Goal: Task Accomplishment & Management: Manage account settings

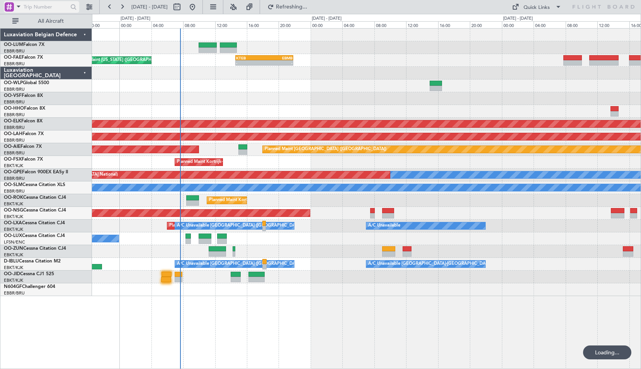
click at [17, 9] on span at bounding box center [18, 7] width 9 height 10
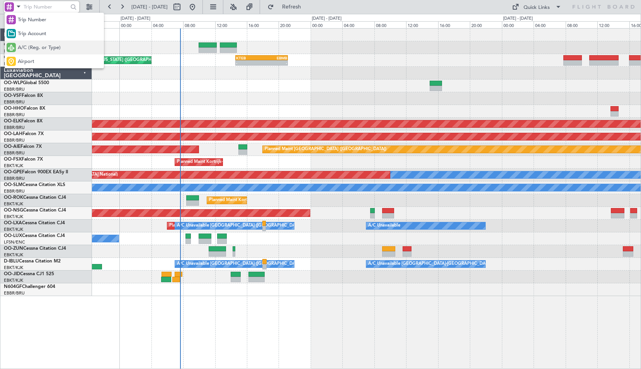
click at [27, 49] on span "A/C (Reg. or Type)" at bounding box center [39, 48] width 43 height 8
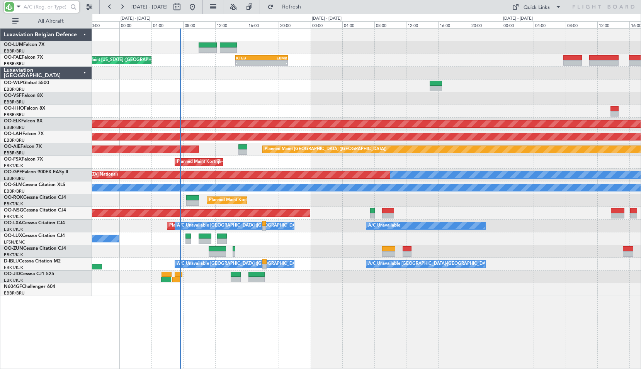
click at [36, 9] on input "text" at bounding box center [46, 7] width 44 height 12
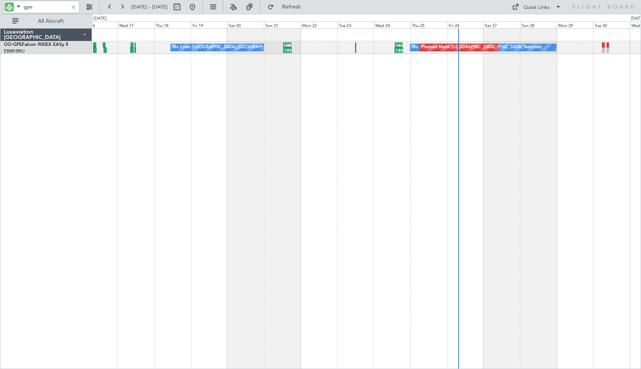
click at [341, 152] on div "No Crew [GEOGRAPHIC_DATA] ([GEOGRAPHIC_DATA] National) Planned Maint [GEOGRAPHI…" at bounding box center [366, 198] width 549 height 341
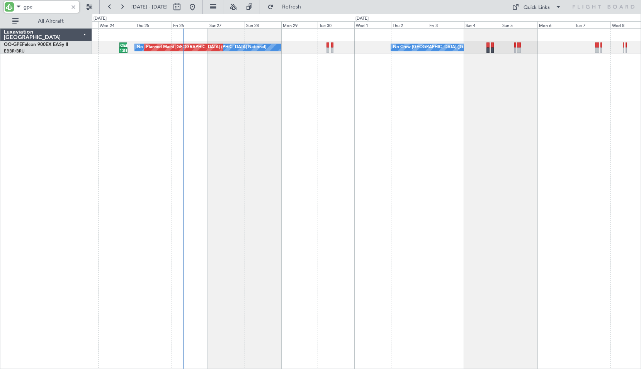
click at [511, 155] on div "No Crew [GEOGRAPHIC_DATA] ([GEOGRAPHIC_DATA] National) Planned Maint [GEOGRAPHI…" at bounding box center [366, 198] width 549 height 341
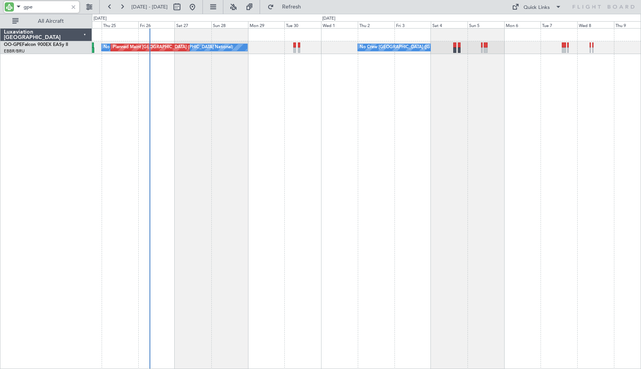
click at [529, 164] on div "No Crew [GEOGRAPHIC_DATA] ([GEOGRAPHIC_DATA] National) Planned Maint [GEOGRAPHI…" at bounding box center [366, 198] width 549 height 341
click at [379, 136] on div "No Crew [GEOGRAPHIC_DATA] ([GEOGRAPHIC_DATA] National) No Crew [GEOGRAPHIC_DATA…" at bounding box center [366, 198] width 549 height 341
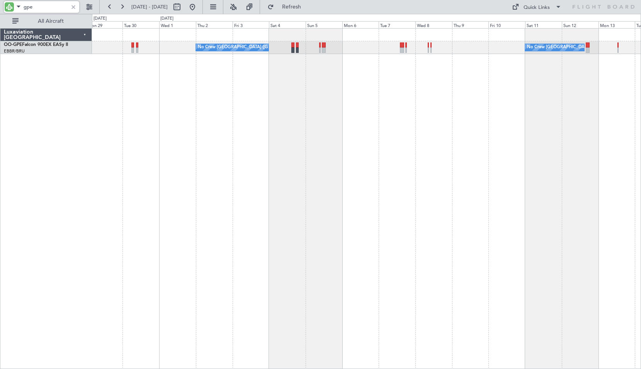
click at [409, 136] on div "No Crew [GEOGRAPHIC_DATA] ([GEOGRAPHIC_DATA] National) No Crew [GEOGRAPHIC_DATA…" at bounding box center [366, 198] width 549 height 341
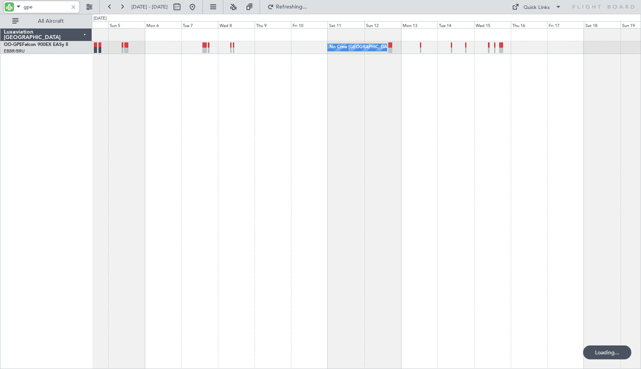
click at [502, 99] on div "No Crew [GEOGRAPHIC_DATA] ([GEOGRAPHIC_DATA] National) No Crew [GEOGRAPHIC_DATA…" at bounding box center [366, 198] width 549 height 341
type input "gpe"
click at [75, 8] on div at bounding box center [73, 7] width 9 height 9
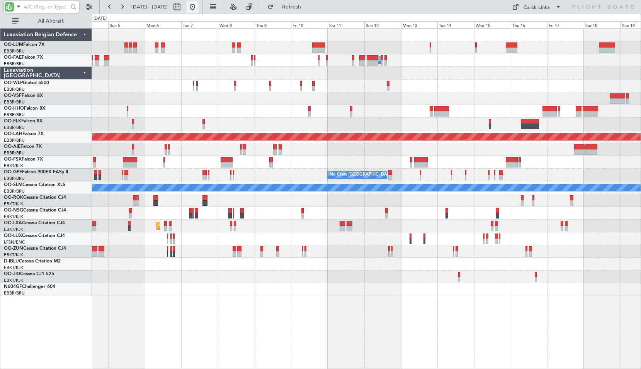
click at [199, 7] on button at bounding box center [192, 7] width 12 height 12
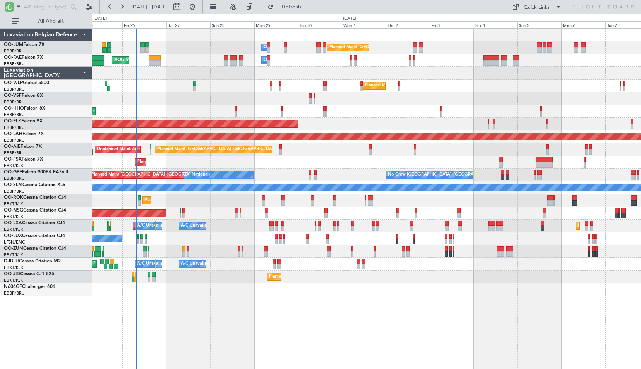
click at [273, 323] on div "Planned Maint [GEOGRAPHIC_DATA] ([GEOGRAPHIC_DATA] National) Owner [GEOGRAPHIC_…" at bounding box center [366, 198] width 549 height 341
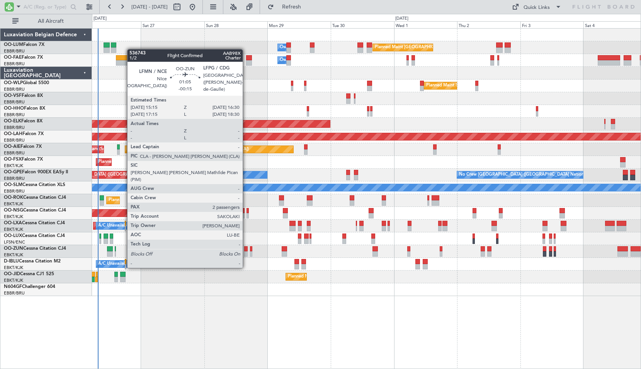
click at [246, 253] on div at bounding box center [245, 254] width 3 height 5
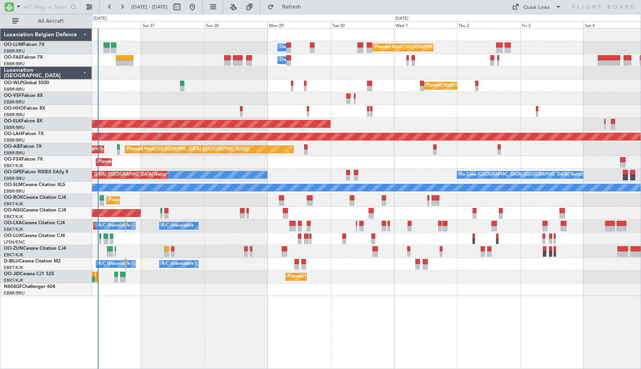
click at [248, 269] on div "A/C Unavailable [GEOGRAPHIC_DATA] ([GEOGRAPHIC_DATA] National) A/C Unavailable …" at bounding box center [366, 264] width 549 height 13
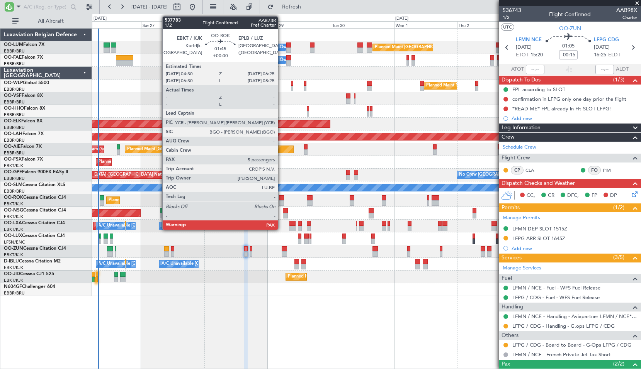
click at [281, 200] on div at bounding box center [281, 198] width 5 height 5
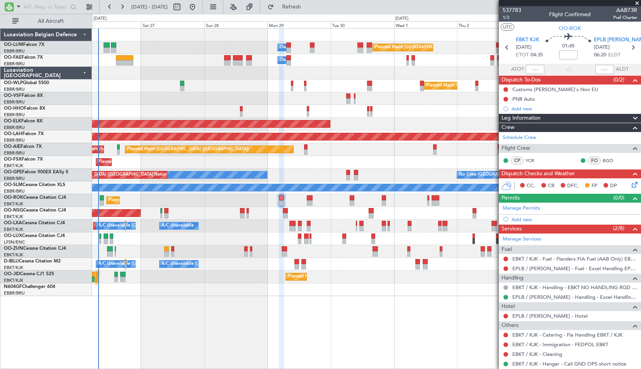
click at [507, 102] on body ":::: x [DATE] - [DATE] Refresh Quick Links All Aircraft Planned Maint [GEOGRAPH…" at bounding box center [320, 184] width 641 height 369
click at [507, 97] on button at bounding box center [506, 99] width 5 height 5
click at [505, 131] on span "Completed" at bounding box center [510, 133] width 26 height 8
click at [628, 48] on icon at bounding box center [633, 48] width 10 height 10
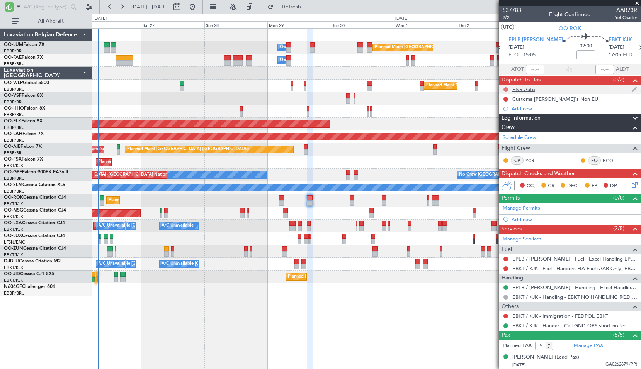
click at [506, 87] on button at bounding box center [506, 89] width 5 height 5
click at [497, 121] on span "Completed" at bounding box center [510, 124] width 26 height 8
click at [635, 46] on icon at bounding box center [640, 48] width 10 height 10
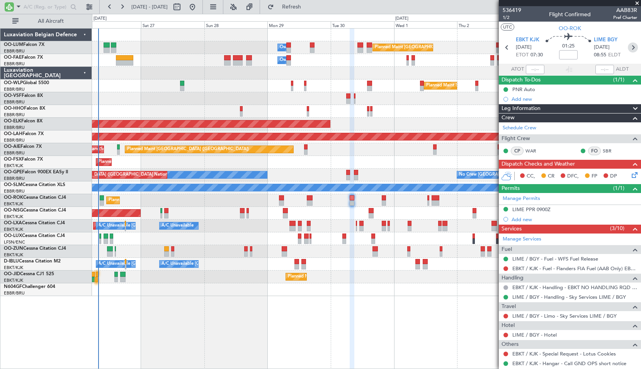
click at [628, 46] on icon at bounding box center [633, 48] width 10 height 10
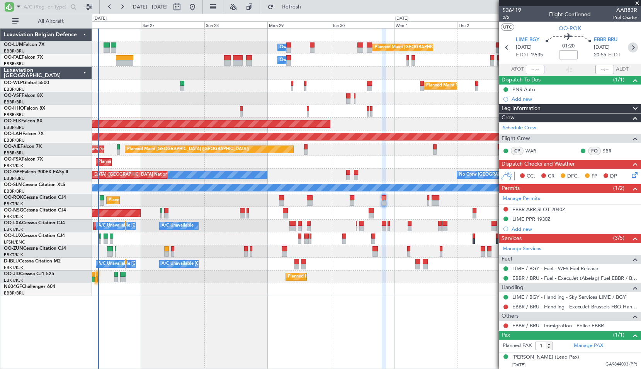
click at [628, 47] on icon at bounding box center [633, 48] width 10 height 10
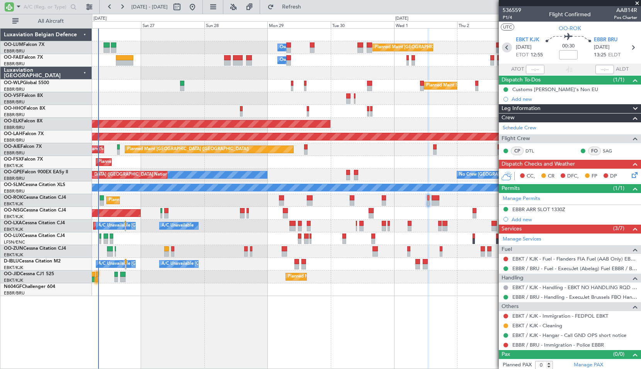
click at [503, 50] on icon at bounding box center [507, 48] width 10 height 10
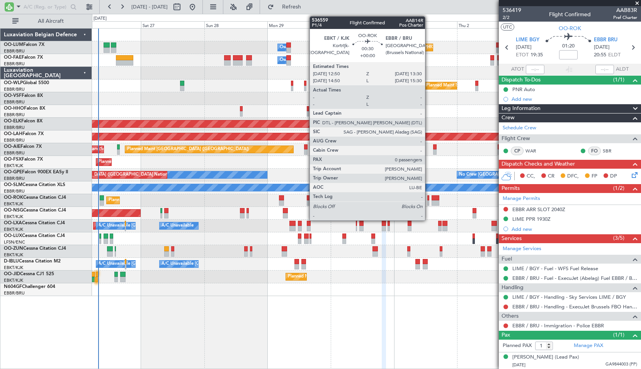
click at [429, 202] on div at bounding box center [428, 203] width 2 height 5
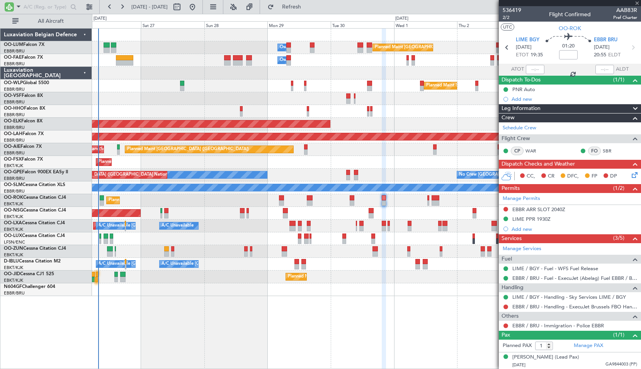
click at [423, 215] on div "Planned Maint [GEOGRAPHIC_DATA] ([GEOGRAPHIC_DATA])" at bounding box center [366, 213] width 549 height 13
type input "0"
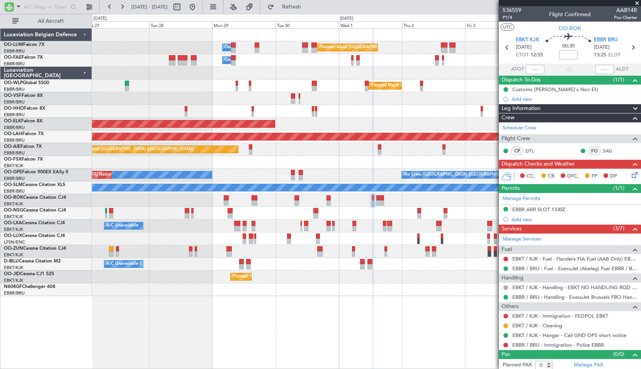
click at [378, 216] on div "Planned Maint [GEOGRAPHIC_DATA] ([GEOGRAPHIC_DATA])" at bounding box center [366, 213] width 549 height 13
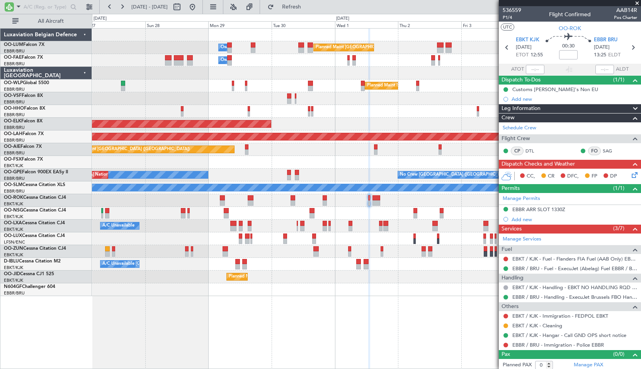
click at [378, 202] on div "Planned Maint Kortrijk-[GEOGRAPHIC_DATA]" at bounding box center [366, 200] width 549 height 13
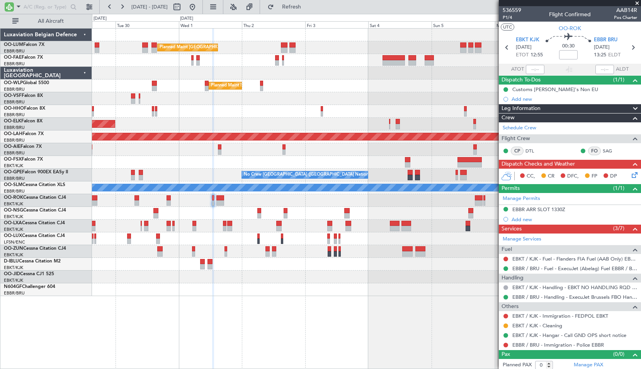
click at [359, 202] on div at bounding box center [366, 200] width 549 height 13
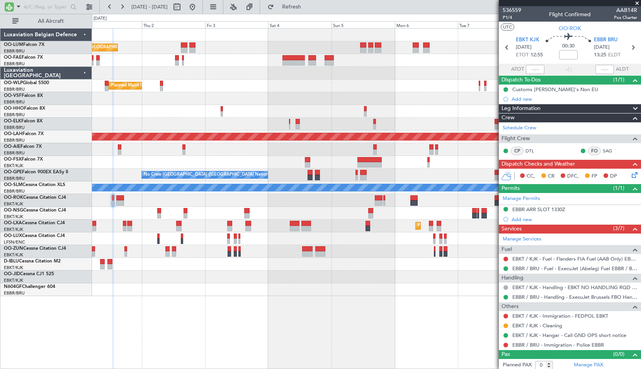
click at [384, 240] on div at bounding box center [366, 239] width 549 height 13
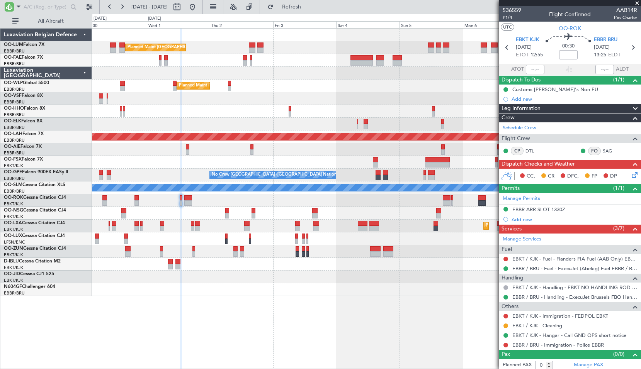
click at [430, 279] on div "Planned Maint Kortrijk-[GEOGRAPHIC_DATA]" at bounding box center [366, 277] width 549 height 13
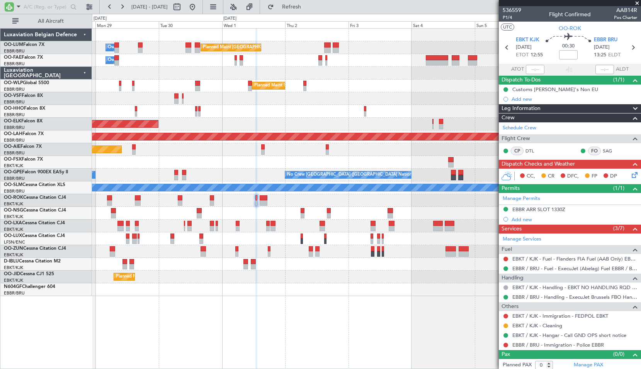
click at [365, 297] on div "Planned Maint [GEOGRAPHIC_DATA] ([GEOGRAPHIC_DATA] National) Owner [GEOGRAPHIC_…" at bounding box center [366, 198] width 549 height 341
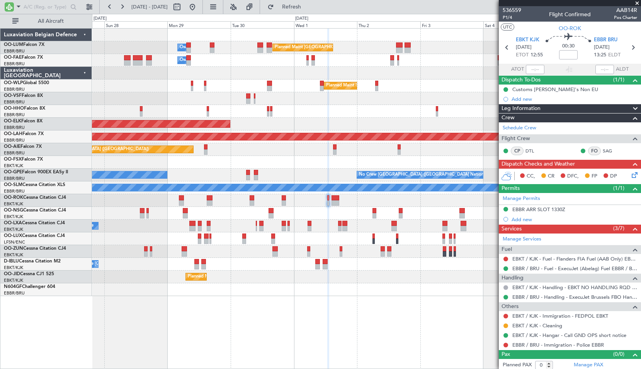
click at [344, 308] on div "Planned Maint [GEOGRAPHIC_DATA] ([GEOGRAPHIC_DATA] National) Owner [GEOGRAPHIC_…" at bounding box center [366, 198] width 549 height 341
click at [637, 1] on span at bounding box center [637, 3] width 8 height 7
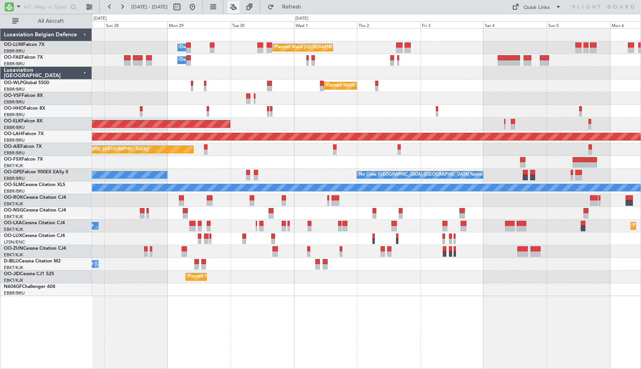
click at [240, 6] on button at bounding box center [233, 7] width 12 height 12
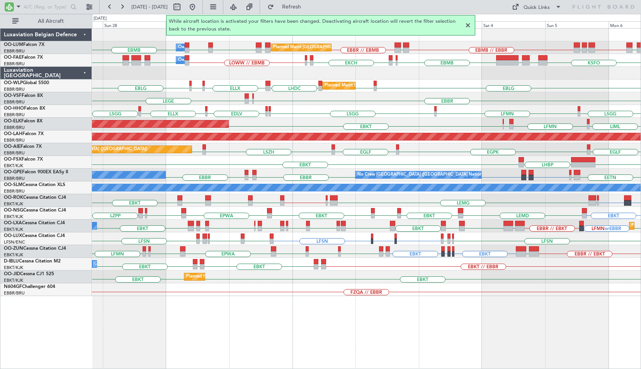
click at [501, 319] on div "BKPR EBBR // EBMB LRSB EYVI EBMB // EBBR EYVI EBBR // EBMB Planned Maint [GEOGR…" at bounding box center [366, 198] width 549 height 341
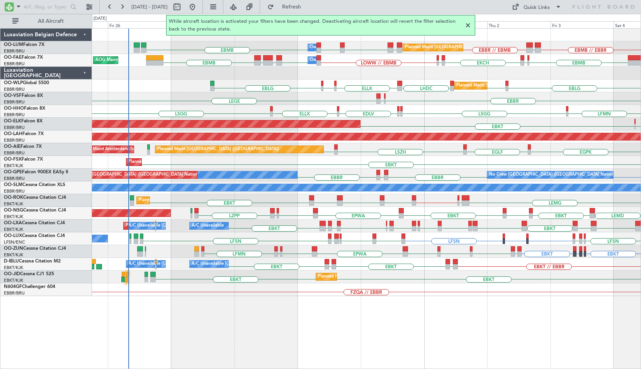
click at [403, 342] on div "Planned Maint [GEOGRAPHIC_DATA] ([GEOGRAPHIC_DATA] National) Owner [GEOGRAPHIC_…" at bounding box center [366, 198] width 549 height 341
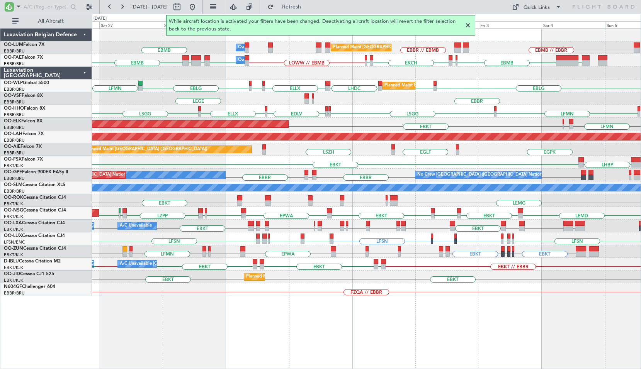
click at [439, 347] on div "Planned Maint [GEOGRAPHIC_DATA] ([GEOGRAPHIC_DATA] National) Owner [GEOGRAPHIC_…" at bounding box center [366, 198] width 549 height 341
click at [468, 25] on div at bounding box center [467, 25] width 9 height 9
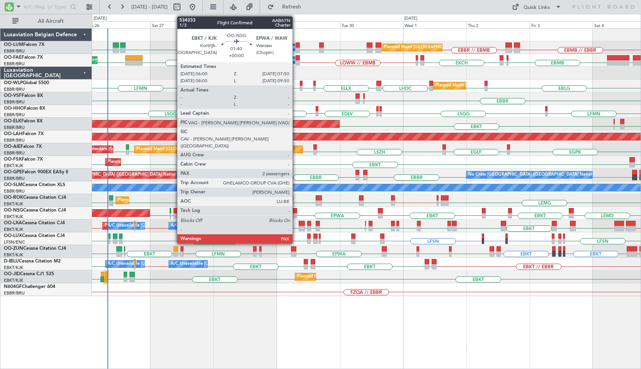
click at [296, 215] on div at bounding box center [294, 215] width 5 height 5
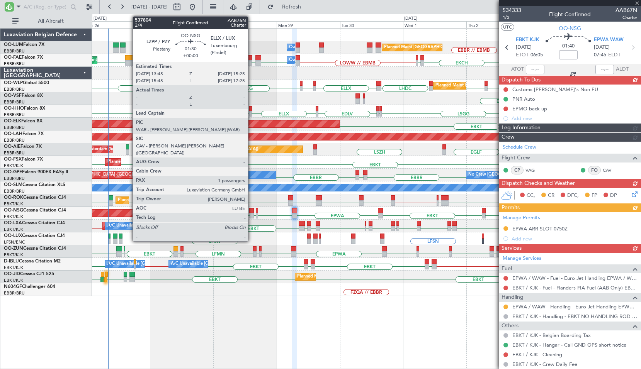
click at [252, 210] on div at bounding box center [251, 210] width 5 height 5
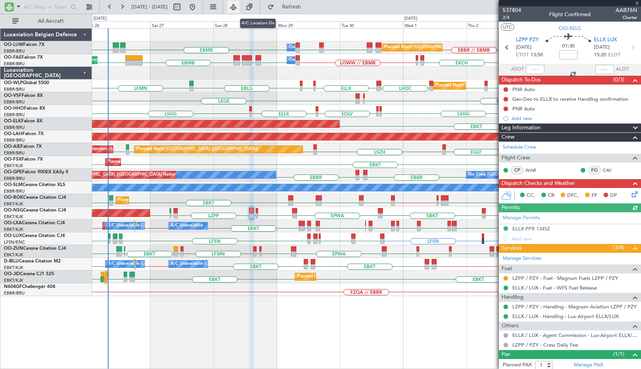
click at [240, 8] on button at bounding box center [233, 7] width 12 height 12
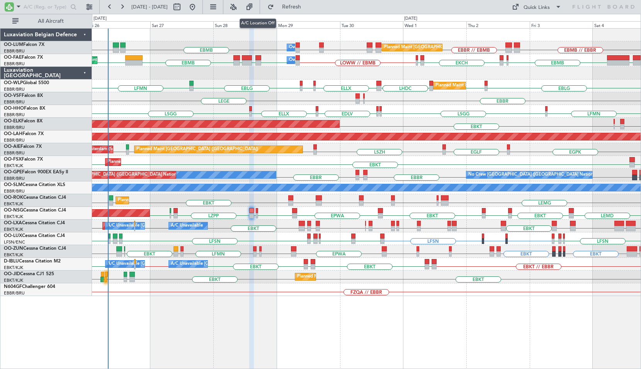
type input "0"
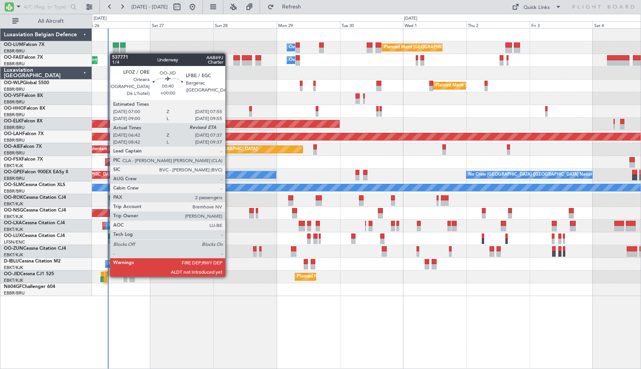
click at [106, 276] on div at bounding box center [106, 274] width 3 height 5
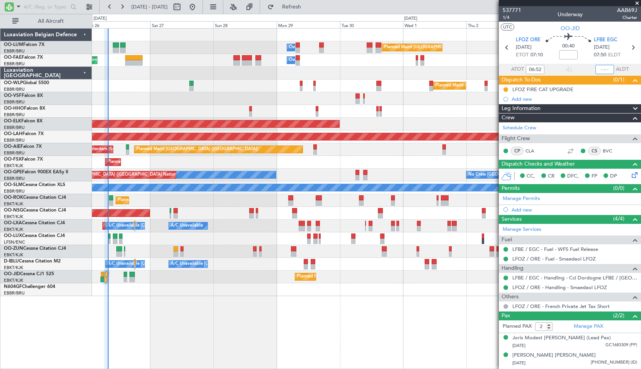
click at [608, 68] on input "text" at bounding box center [604, 69] width 19 height 9
click at [639, 3] on span at bounding box center [637, 3] width 8 height 7
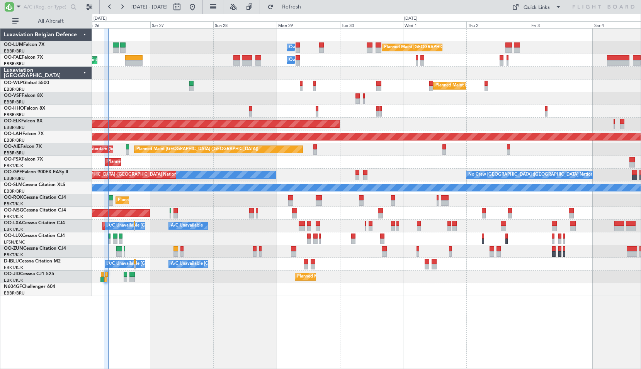
type input "0"
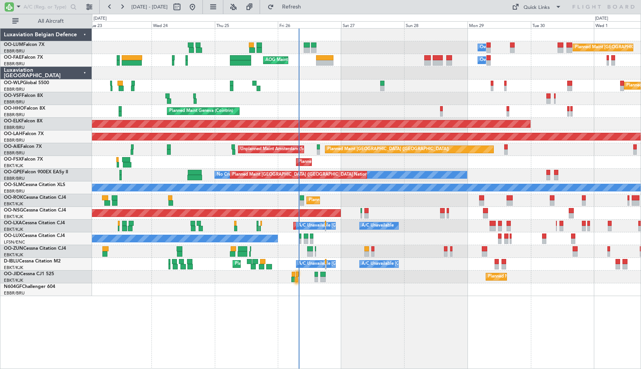
click at [341, 299] on div "Planned Maint [GEOGRAPHIC_DATA] ([GEOGRAPHIC_DATA] National) Owner [GEOGRAPHIC_…" at bounding box center [366, 198] width 549 height 341
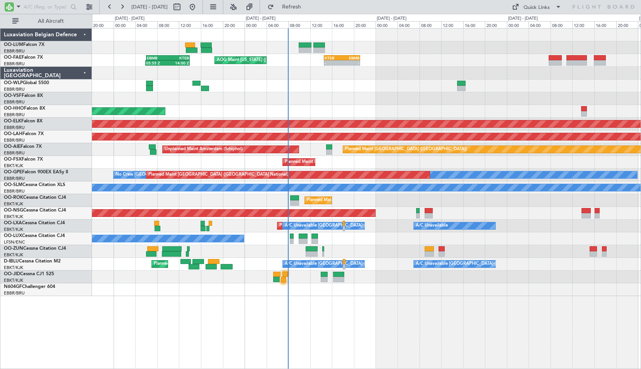
click at [337, 298] on div "Owner Melsbroek Air Base AOG Maint [US_STATE] ([GEOGRAPHIC_DATA]) - - KTEB 14:3…" at bounding box center [366, 198] width 549 height 341
click at [306, 9] on span "Refresh" at bounding box center [292, 6] width 32 height 5
click at [308, 7] on span "Refresh" at bounding box center [292, 6] width 32 height 5
click at [408, 318] on div "Owner Melsbroek Air Base AOG Maint [US_STATE] ([GEOGRAPHIC_DATA]) 05:55 Z 14:00…" at bounding box center [366, 198] width 549 height 341
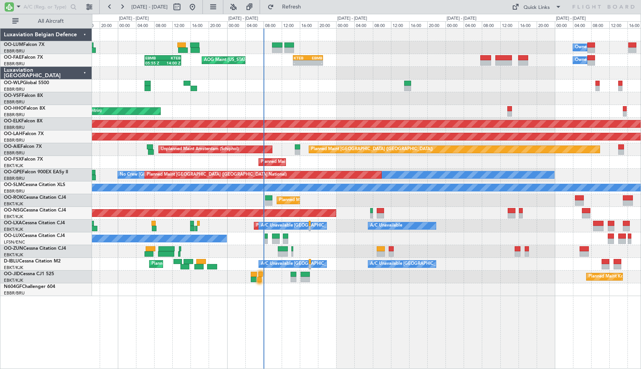
click at [415, 339] on div "Owner Melsbroek Air Base Planned Maint [GEOGRAPHIC_DATA] ([GEOGRAPHIC_DATA]) AO…" at bounding box center [366, 198] width 549 height 341
click at [373, 325] on div "Owner Melsbroek Air Base Planned Maint [GEOGRAPHIC_DATA] ([GEOGRAPHIC_DATA]) AO…" at bounding box center [366, 198] width 549 height 341
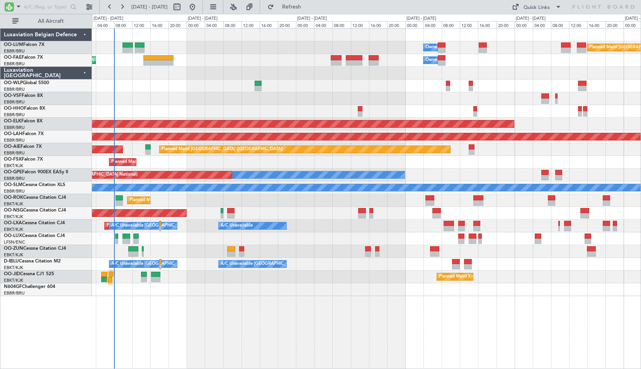
click at [314, 340] on div "Owner Melsbroek Air Base Planned Maint [GEOGRAPHIC_DATA] ([GEOGRAPHIC_DATA]) AO…" at bounding box center [366, 198] width 549 height 341
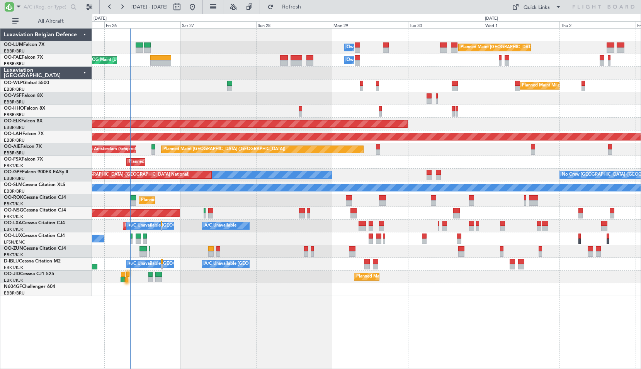
click at [430, 336] on div "Owner Melsbroek Air Base Planned Maint [GEOGRAPHIC_DATA] ([GEOGRAPHIC_DATA]) AO…" at bounding box center [366, 198] width 549 height 341
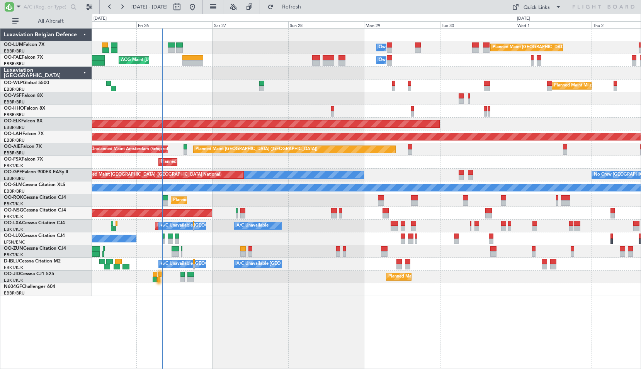
click at [189, 164] on div "Planned Maint Kortrijk-[GEOGRAPHIC_DATA]" at bounding box center [366, 162] width 549 height 13
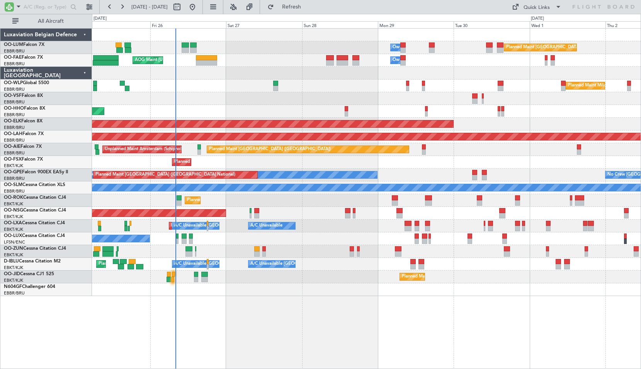
click at [431, 351] on div "Owner Melsbroek Air Base Planned Maint [GEOGRAPHIC_DATA] ([GEOGRAPHIC_DATA]) AO…" at bounding box center [366, 198] width 549 height 341
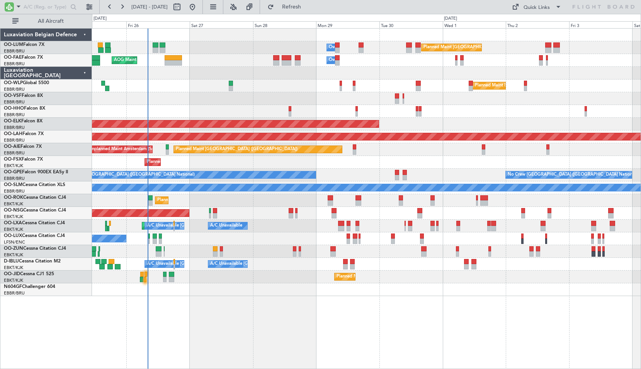
click at [408, 292] on div at bounding box center [366, 290] width 549 height 13
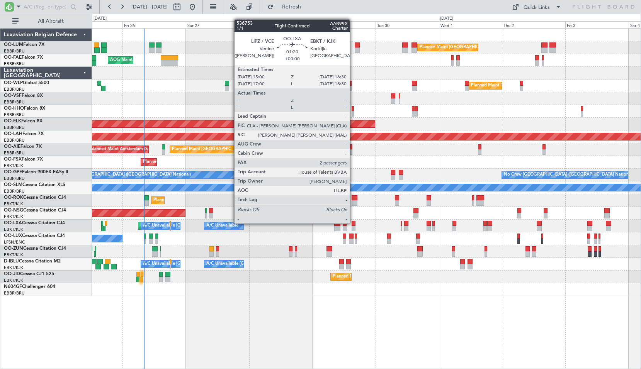
click at [353, 223] on div at bounding box center [354, 223] width 4 height 5
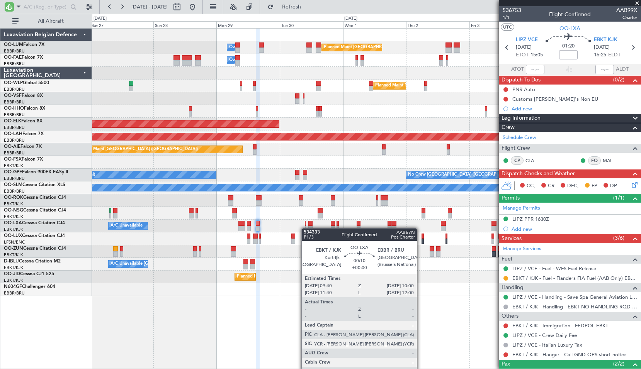
click at [305, 228] on div "Planned Maint [GEOGRAPHIC_DATA] ([GEOGRAPHIC_DATA] National) Owner [GEOGRAPHIC_…" at bounding box center [366, 163] width 549 height 268
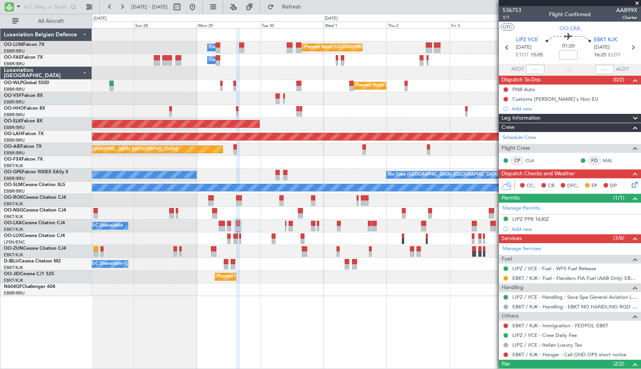
click at [417, 340] on div "Planned Maint [GEOGRAPHIC_DATA] ([GEOGRAPHIC_DATA] National) Owner [GEOGRAPHIC_…" at bounding box center [366, 198] width 549 height 341
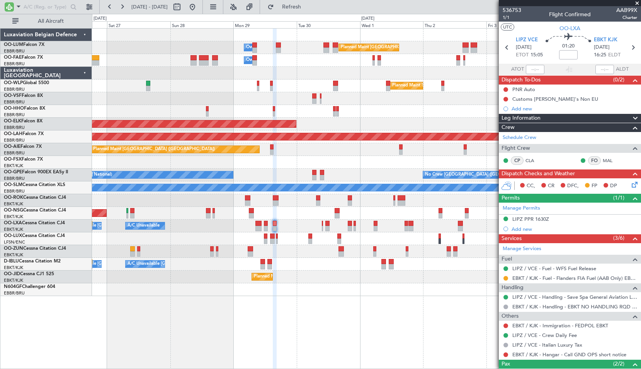
click at [317, 306] on div "Planned Maint [GEOGRAPHIC_DATA] ([GEOGRAPHIC_DATA] National) Owner [GEOGRAPHIC_…" at bounding box center [366, 198] width 549 height 341
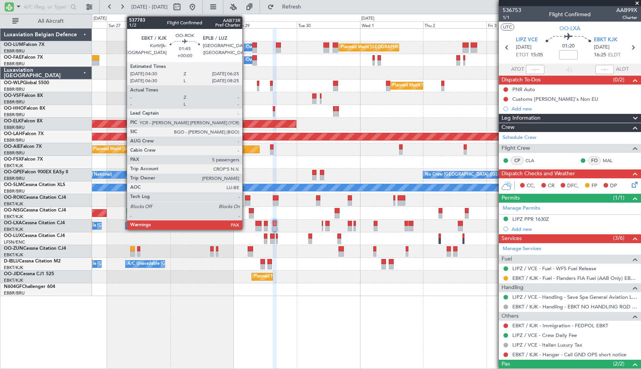
click at [245, 200] on div at bounding box center [247, 198] width 5 height 5
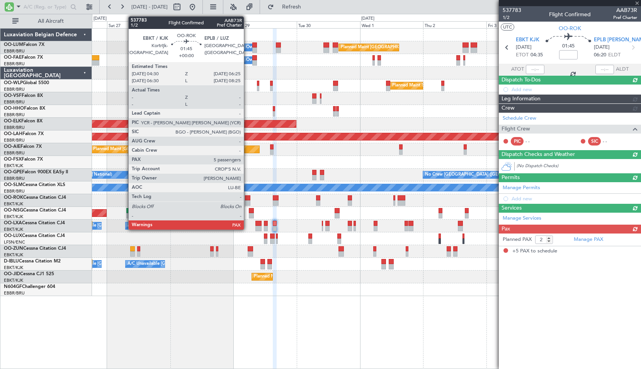
type input "5"
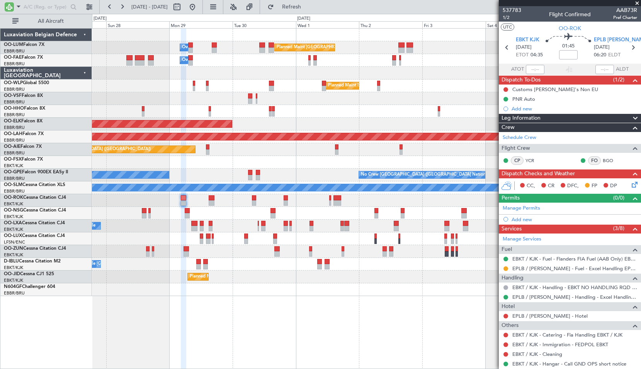
click at [341, 313] on div "Planned Maint [GEOGRAPHIC_DATA] ([GEOGRAPHIC_DATA] National) Owner [GEOGRAPHIC_…" at bounding box center [366, 198] width 549 height 341
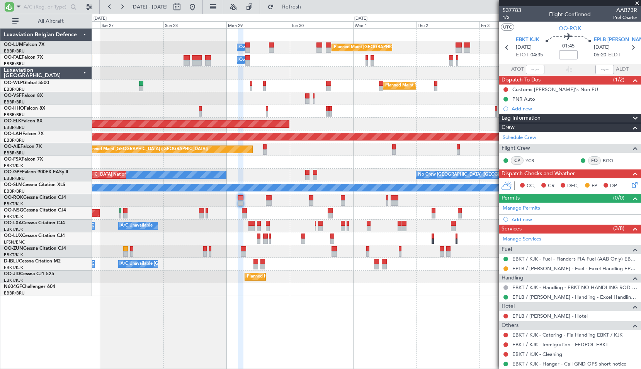
click at [391, 305] on div "Planned Maint [GEOGRAPHIC_DATA] ([GEOGRAPHIC_DATA] National) Owner [GEOGRAPHIC_…" at bounding box center [366, 198] width 549 height 341
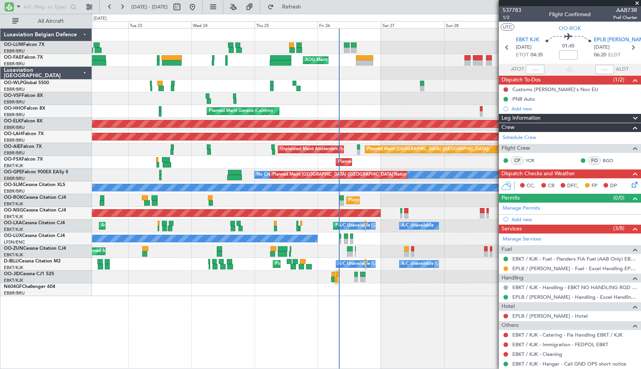
click at [467, 104] on div at bounding box center [366, 98] width 549 height 13
click at [371, 77] on div at bounding box center [366, 73] width 549 height 13
type input "-00:40"
type input "7"
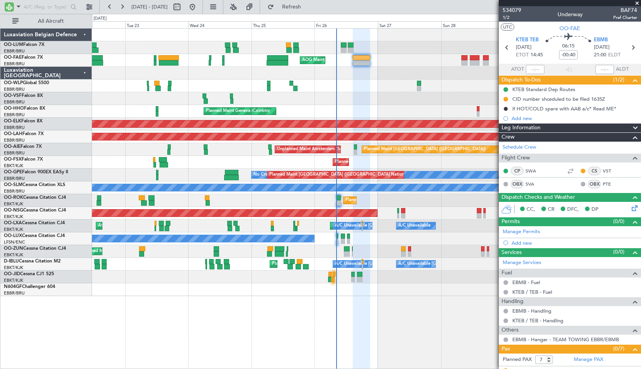
click at [400, 308] on div "Planned Maint [GEOGRAPHIC_DATA] ([GEOGRAPHIC_DATA] National) Owner [GEOGRAPHIC_…" at bounding box center [366, 198] width 549 height 341
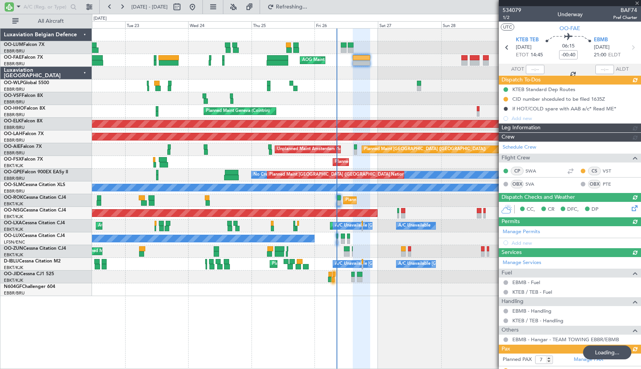
type input "-00:25"
